Goal: Task Accomplishment & Management: Manage account settings

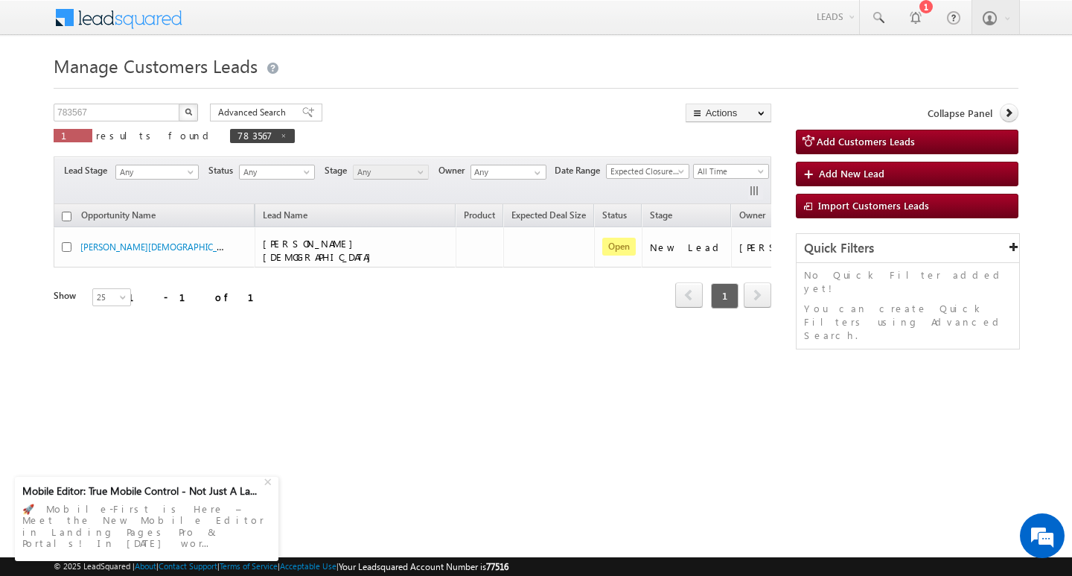
scroll to position [0, 60]
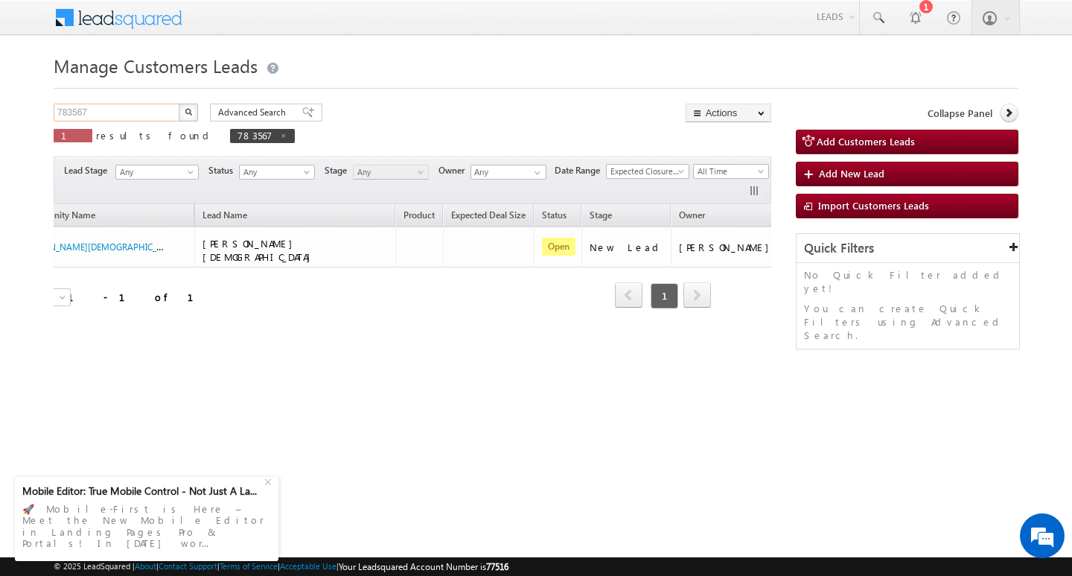
click at [104, 113] on input "783567" at bounding box center [117, 113] width 127 height 18
type input "7"
type input "Search Customers Leads"
click at [130, 107] on input "text" at bounding box center [117, 113] width 127 height 18
paste input "784084"
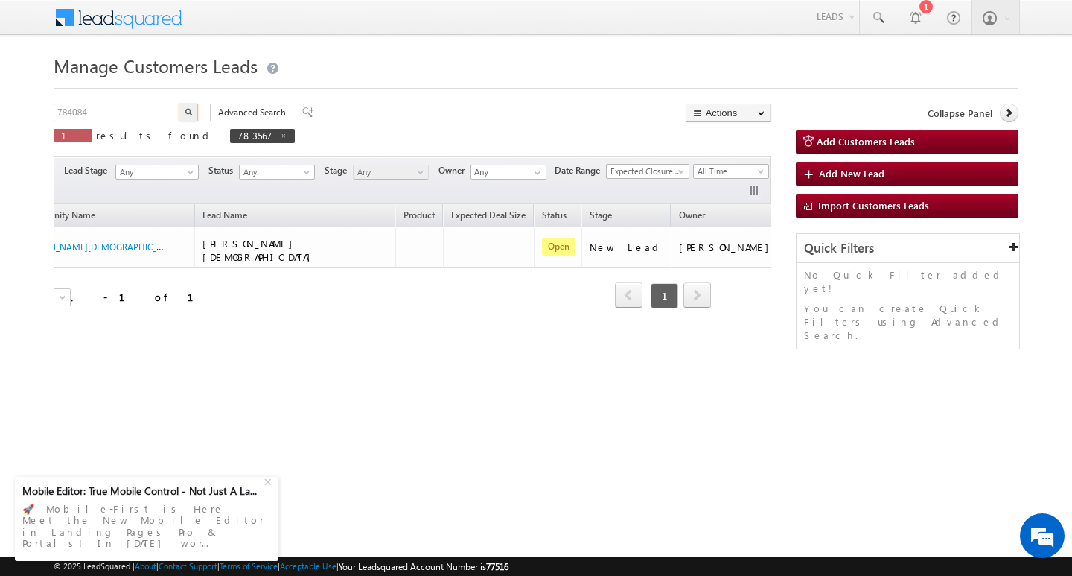
type input "784084"
click at [179, 104] on button "button" at bounding box center [188, 113] width 19 height 18
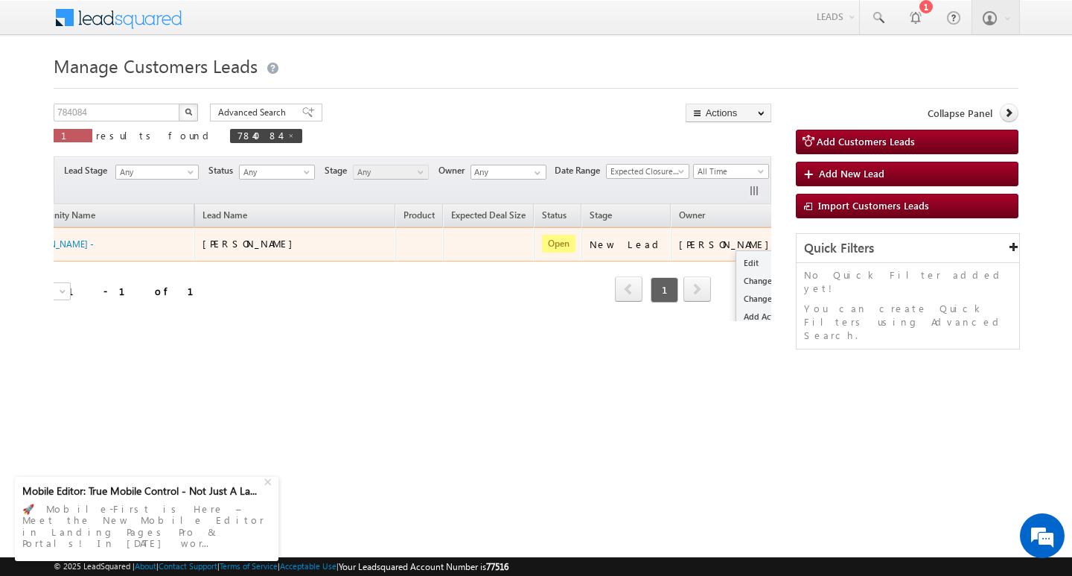
click at [796, 241] on button "button" at bounding box center [803, 243] width 15 height 15
click at [737, 263] on link "Edit" at bounding box center [774, 263] width 74 height 18
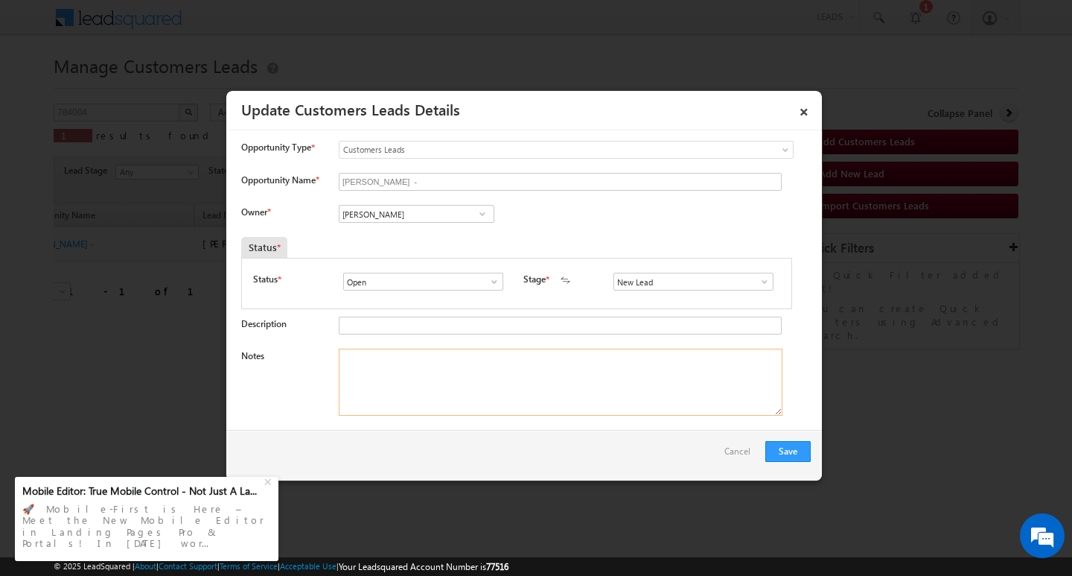
click at [452, 403] on textarea "Notes" at bounding box center [561, 382] width 444 height 67
click at [431, 210] on input "[PERSON_NAME]" at bounding box center [417, 214] width 156 height 18
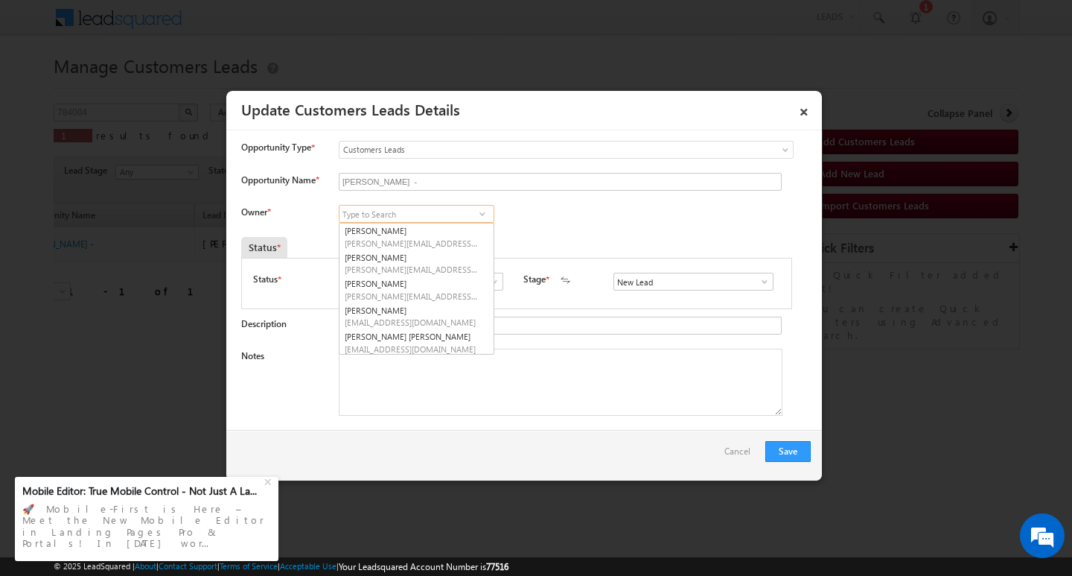
scroll to position [4, 0]
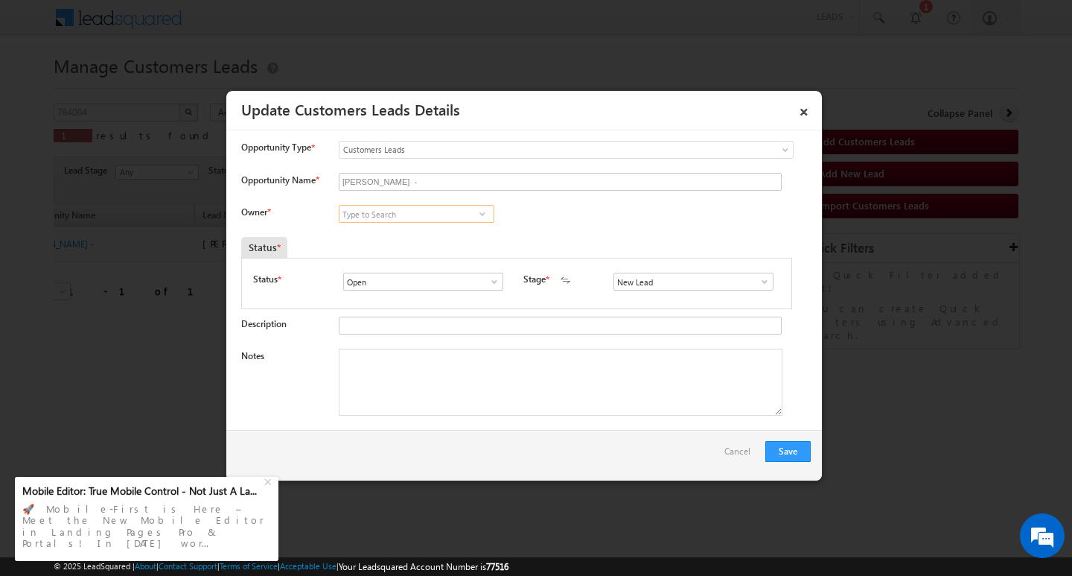
click at [447, 217] on input at bounding box center [417, 214] width 156 height 18
paste input "[PERSON_NAME]"
type input "[PERSON_NAME]"
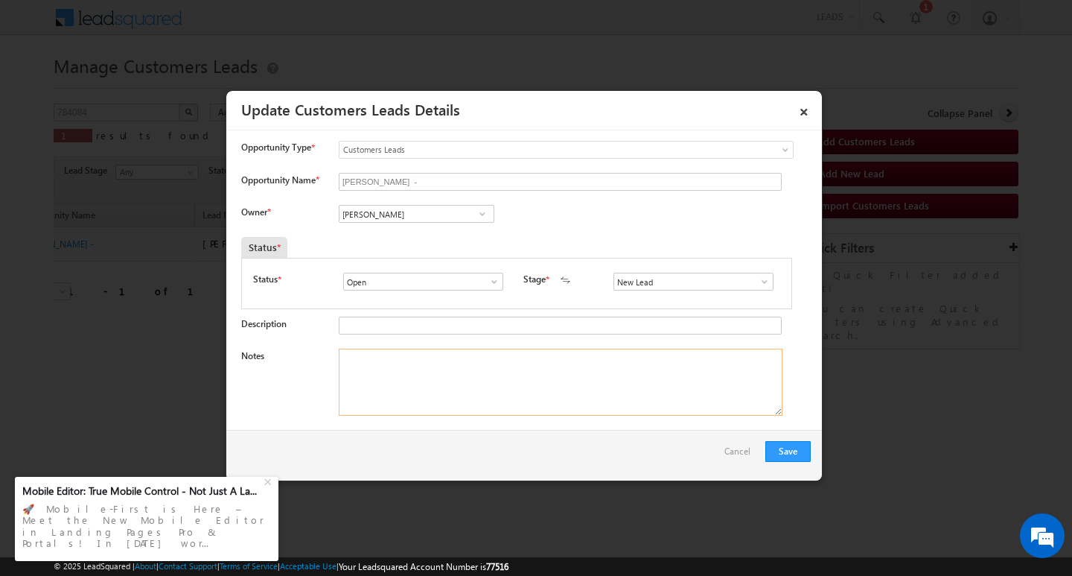
click at [474, 384] on textarea "Notes" at bounding box center [561, 382] width 444 height 67
paste textarea "Customer Name: [PERSON_NAME]/ AG : 25Y/ B / MOTHE INCOME : 25/ CO APP : NAME [P…"
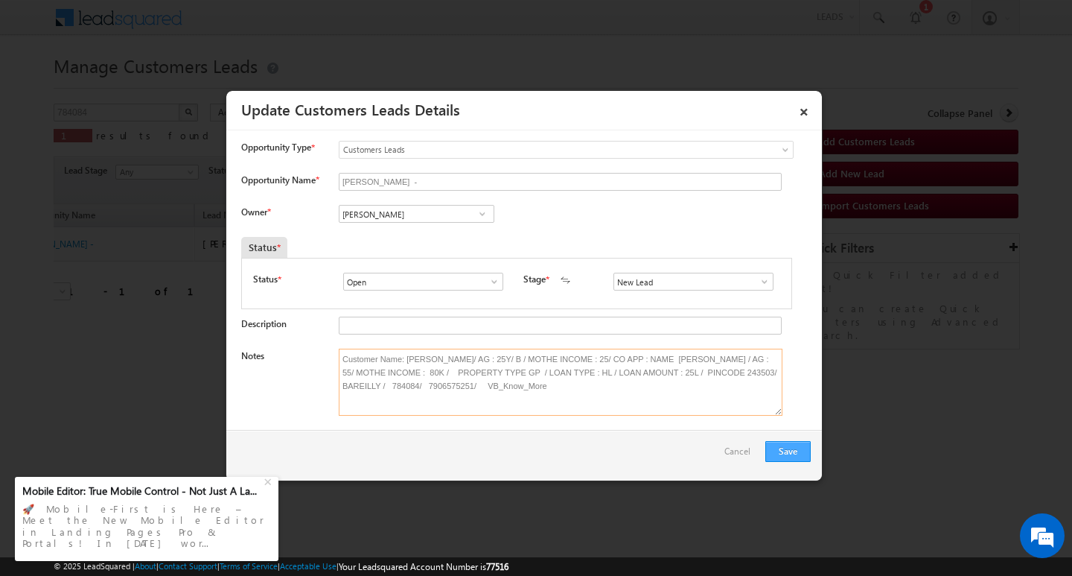
type textarea "Customer Name: [PERSON_NAME]/ AG : 25Y/ B / MOTHE INCOME : 25/ CO APP : NAME [P…"
click at [786, 443] on button "Save" at bounding box center [788, 451] width 45 height 21
